Goal: Task Accomplishment & Management: Manage account settings

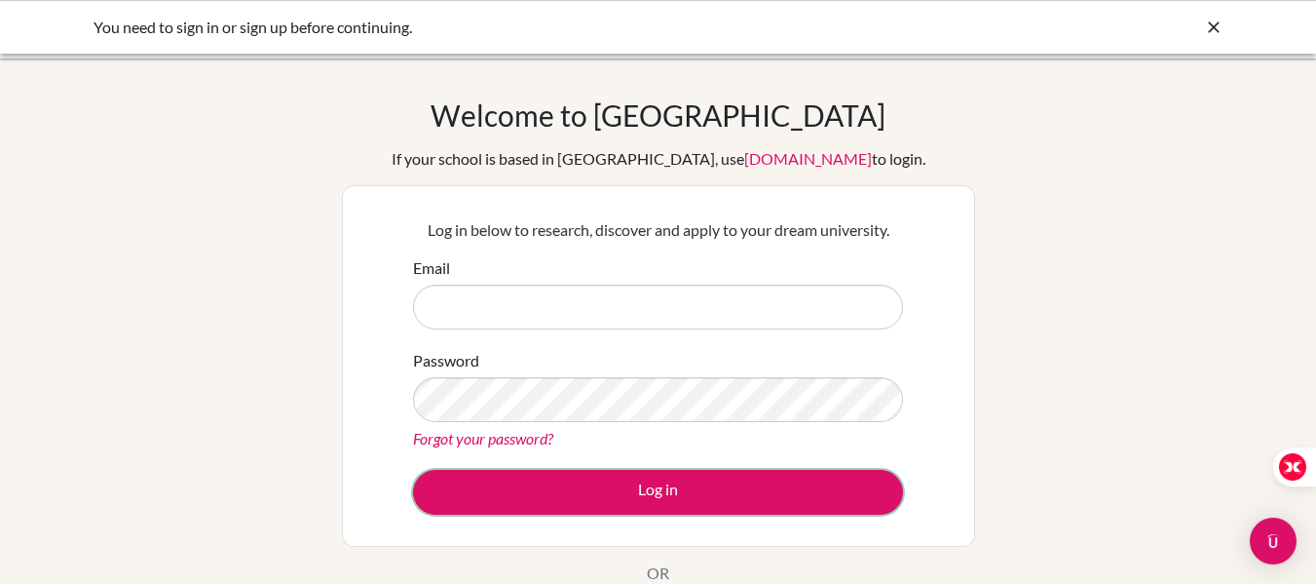
click at [639, 489] on button "Log in" at bounding box center [658, 492] width 490 height 45
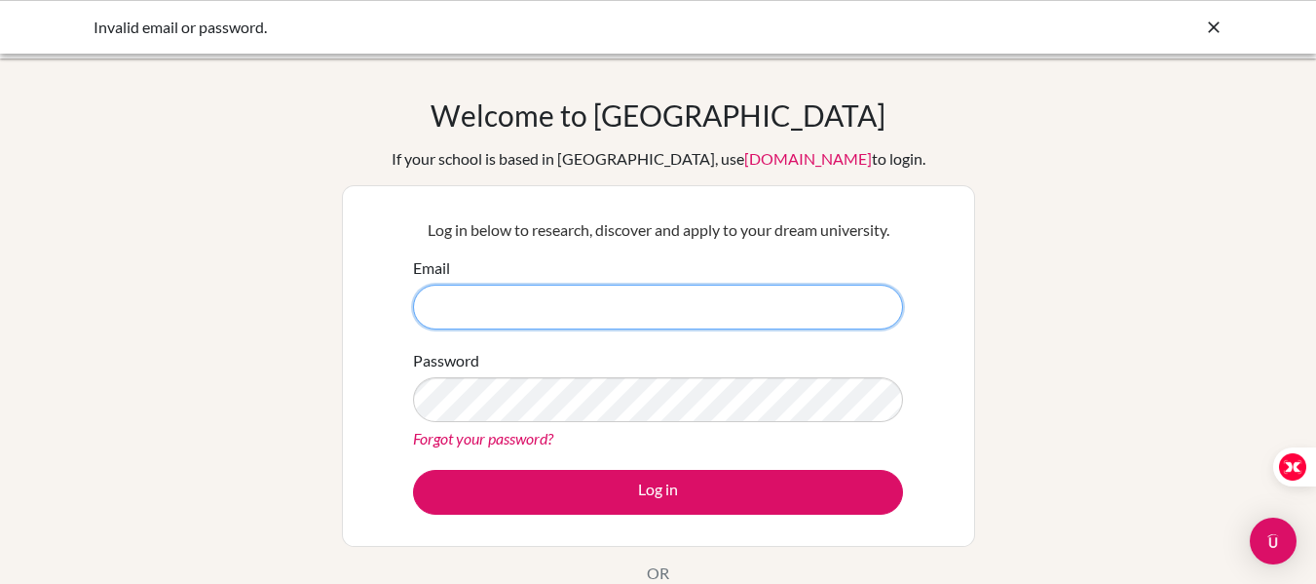
type input "[PERSON_NAME][EMAIL_ADDRESS][DOMAIN_NAME]"
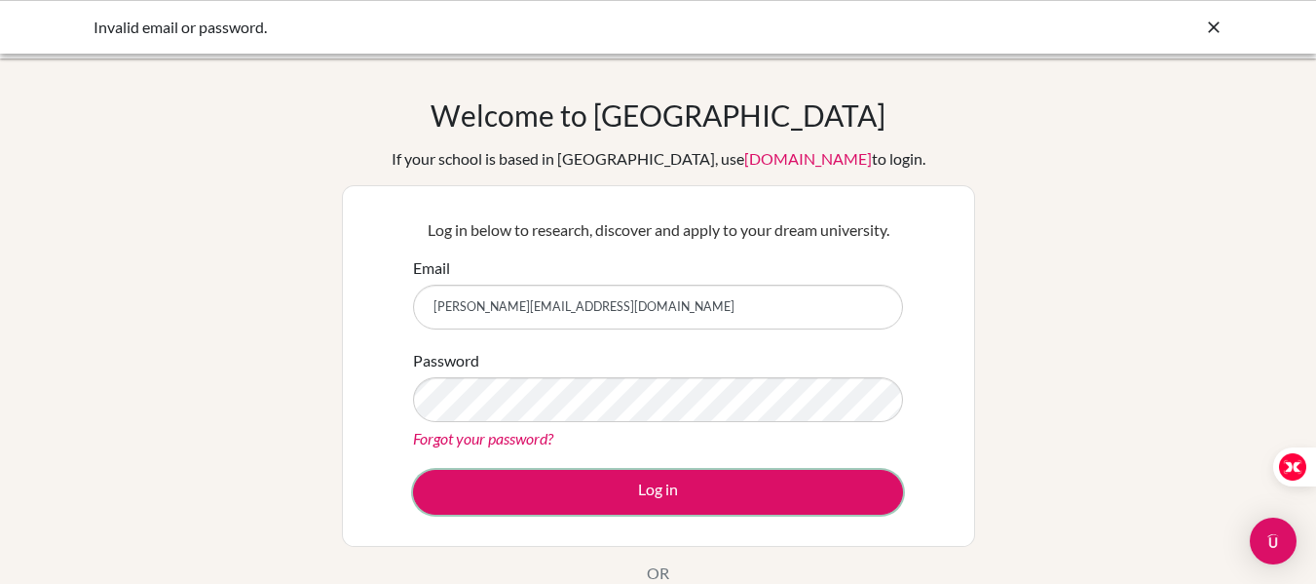
click at [691, 480] on button "Log in" at bounding box center [658, 492] width 490 height 45
